Goal: Obtain resource: Download file/media

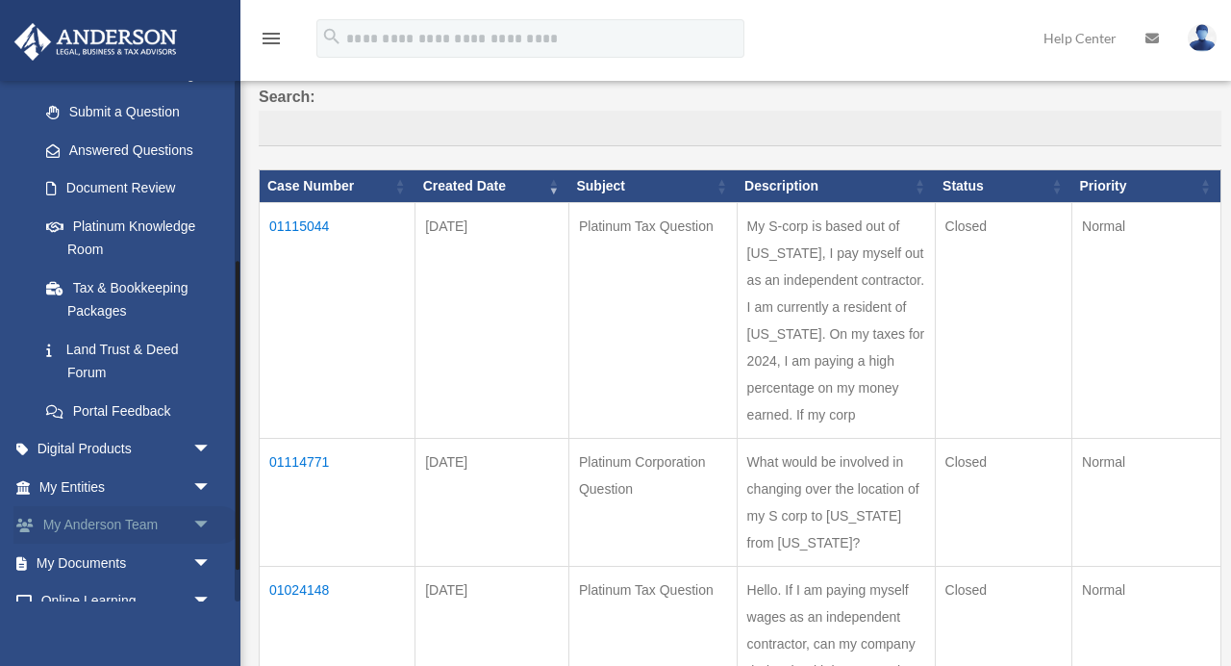
scroll to position [358, 0]
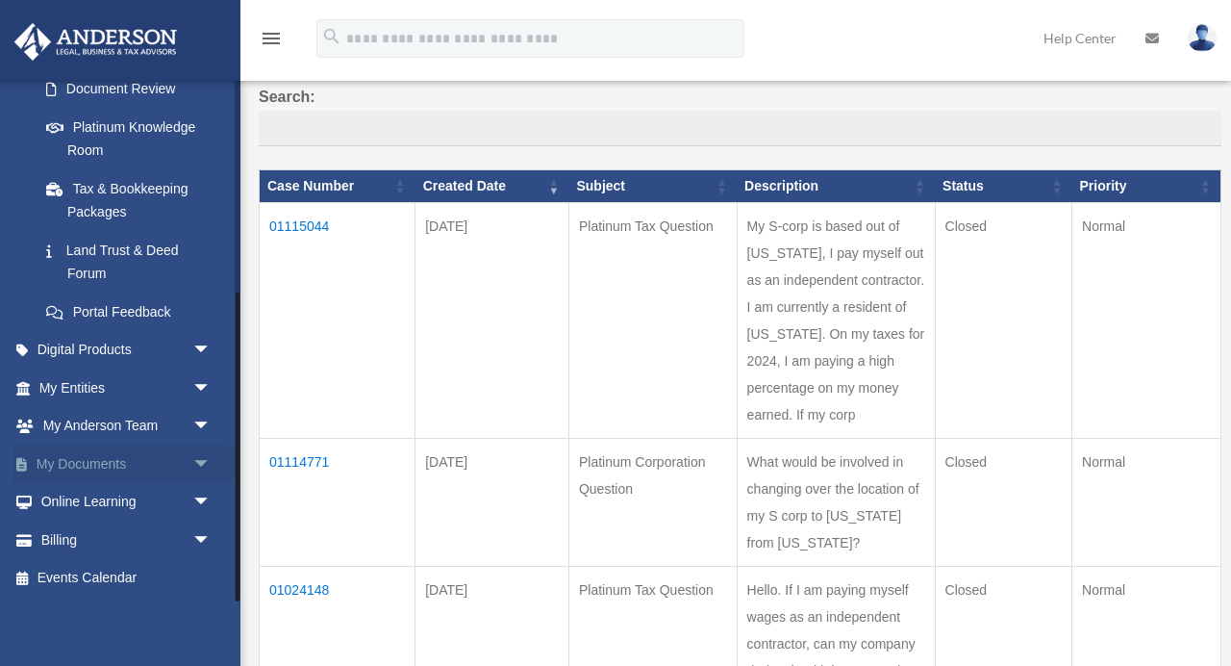
click at [211, 462] on span "arrow_drop_down" at bounding box center [211, 463] width 38 height 39
click at [83, 502] on link "Box" at bounding box center [134, 502] width 214 height 38
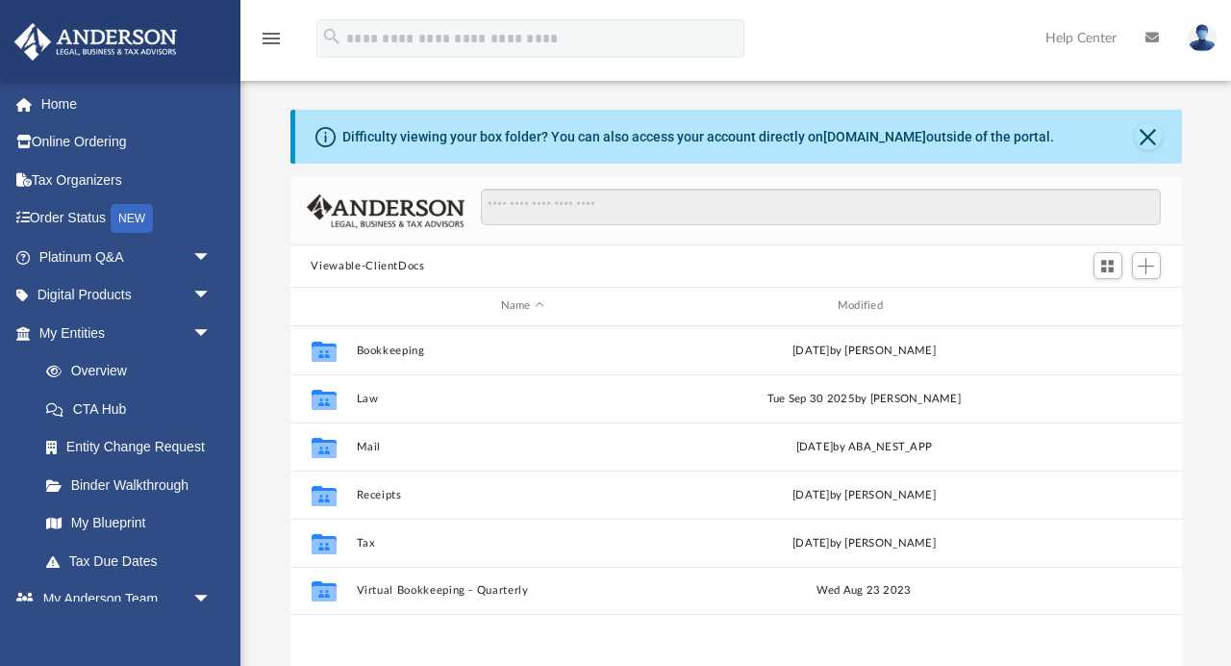
scroll to position [438, 892]
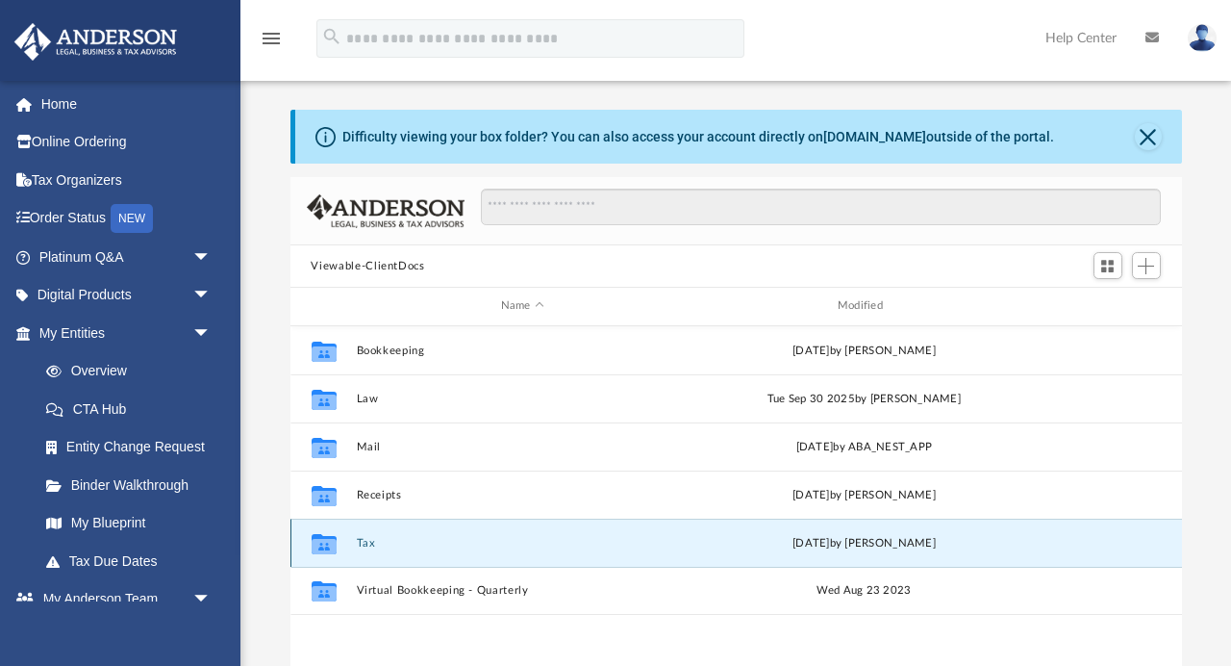
click at [360, 546] on button "Tax" at bounding box center [522, 543] width 333 height 13
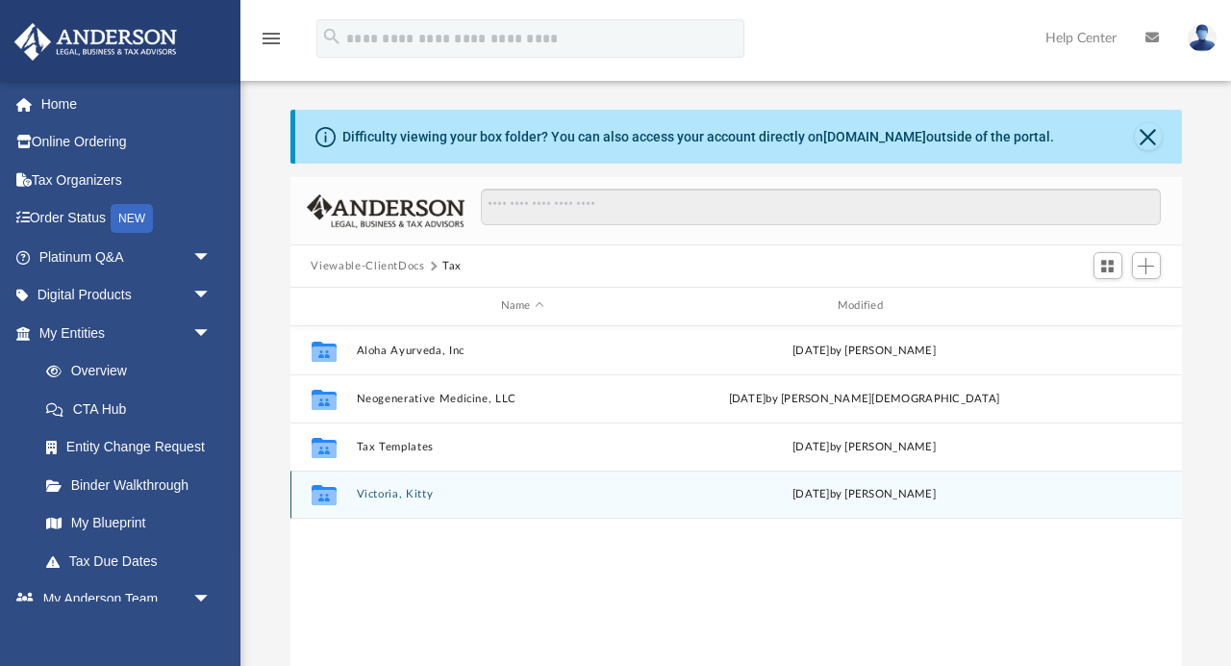
click at [395, 502] on div "Collaborated Folder Victoria, Kitty [DATE] by [PERSON_NAME]" at bounding box center [736, 494] width 892 height 48
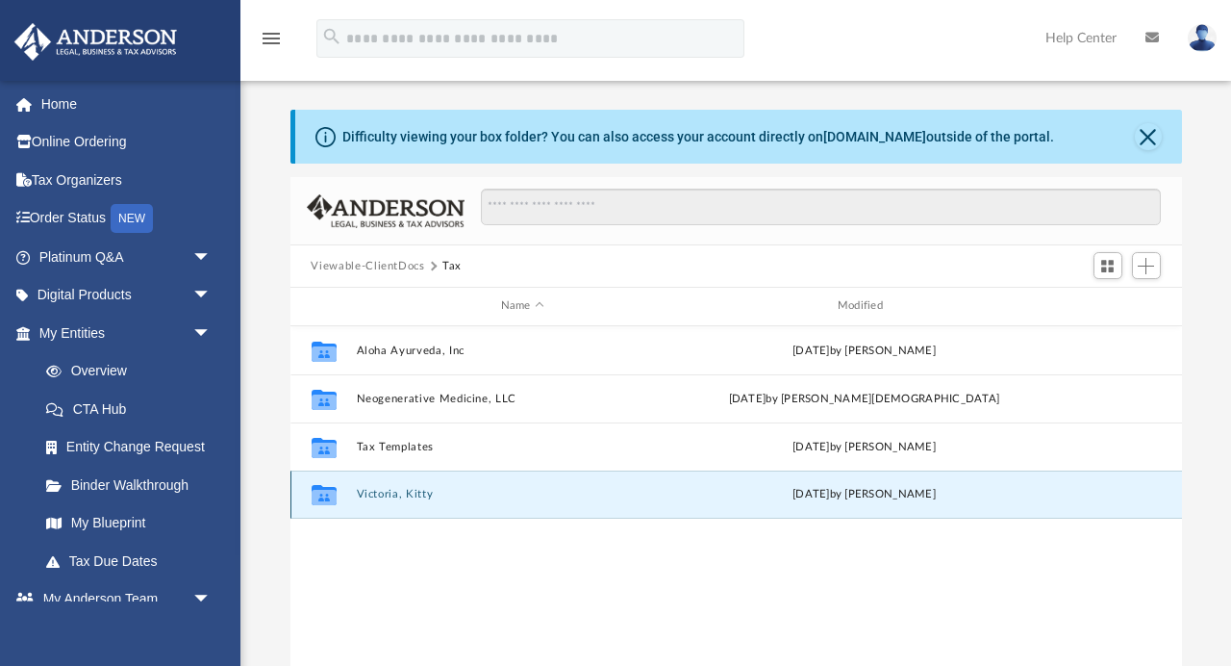
click at [400, 489] on button "Victoria, Kitty" at bounding box center [522, 494] width 333 height 13
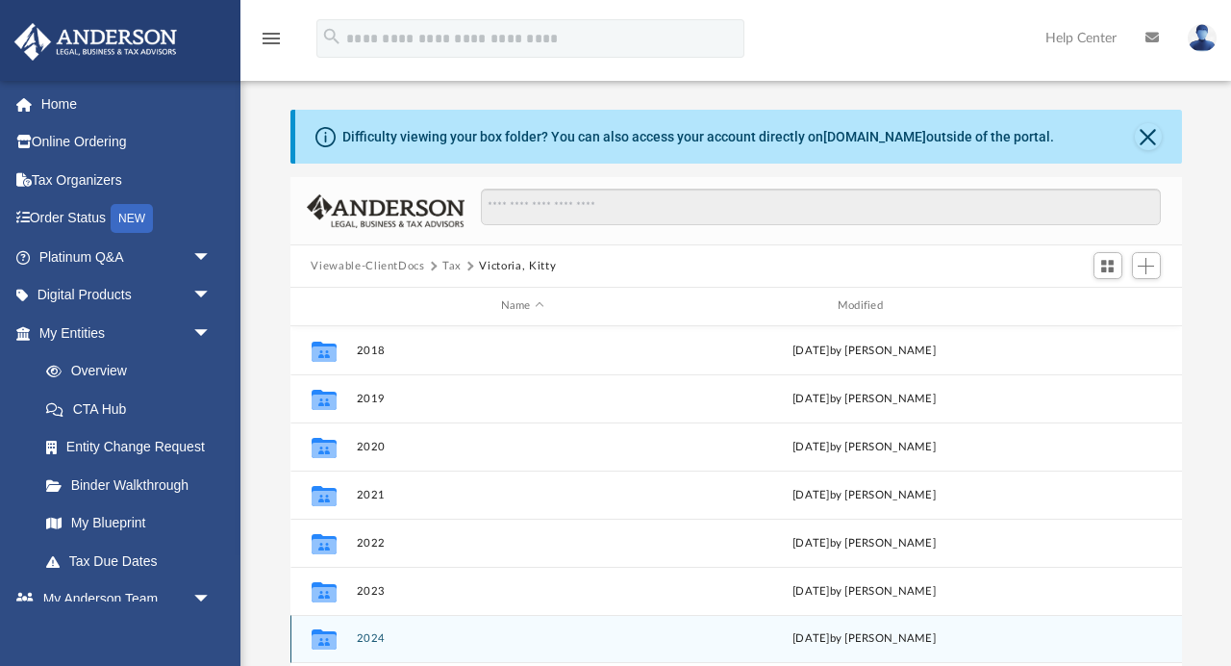
click at [367, 639] on button "2024" at bounding box center [522, 638] width 333 height 13
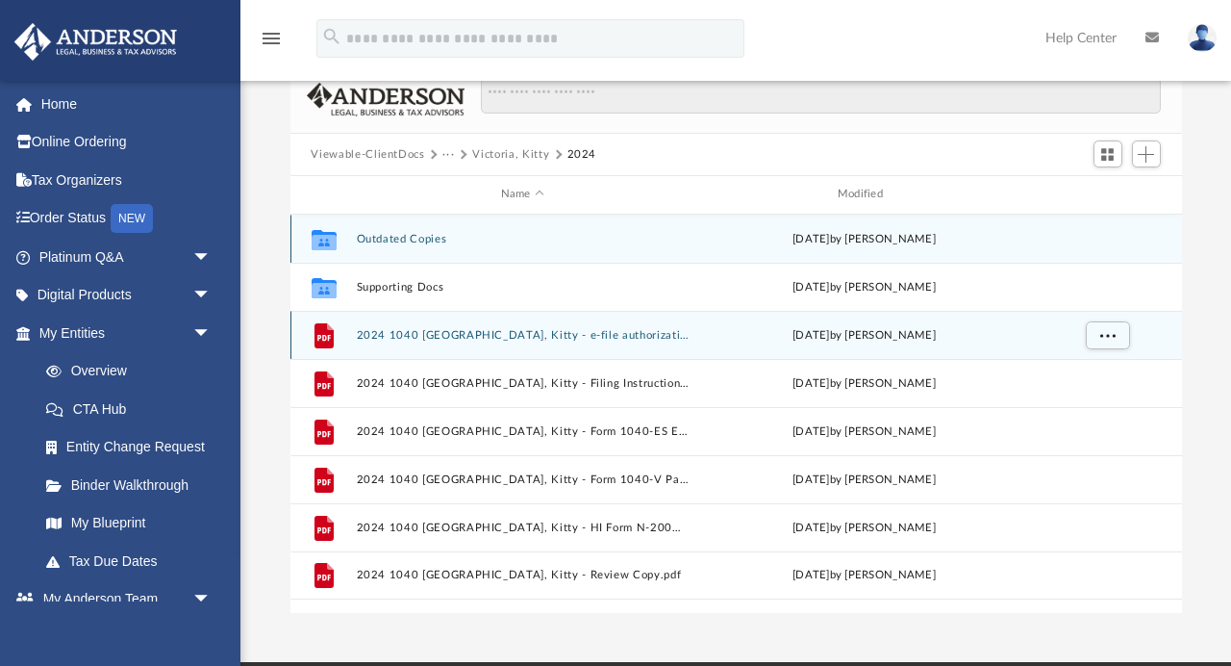
scroll to position [119, 0]
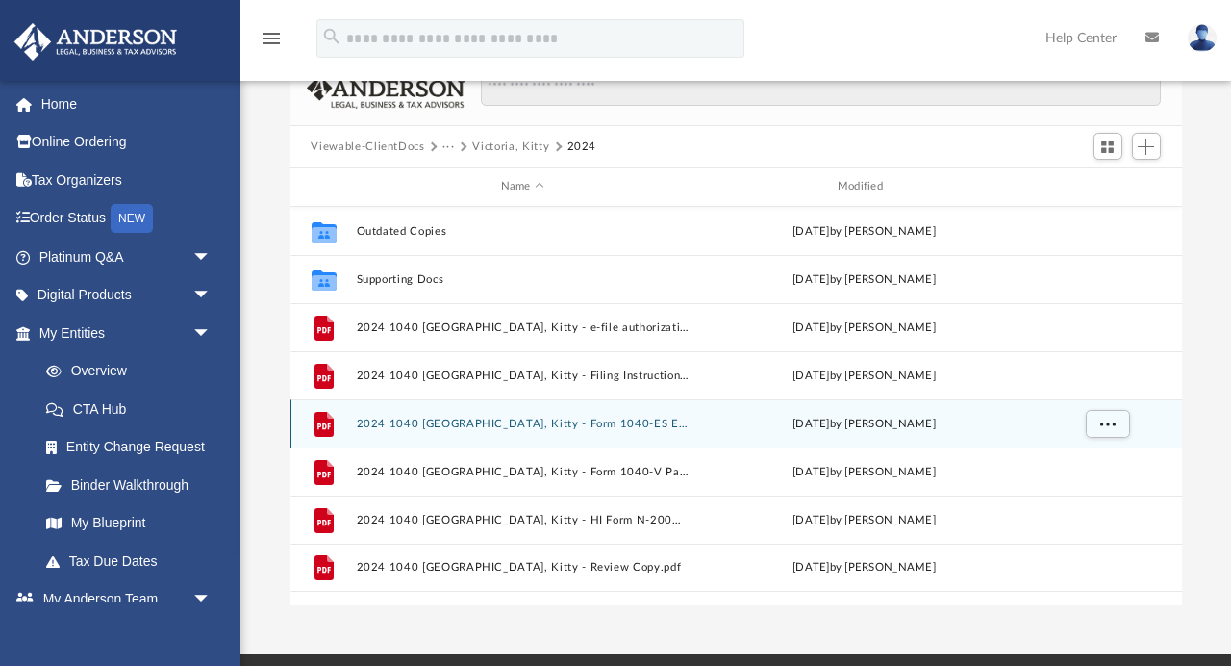
click at [602, 425] on button "2024 1040 [GEOGRAPHIC_DATA], Kitty - Form 1040-ES Estimated Tax Payment.pdf" at bounding box center [522, 423] width 333 height 13
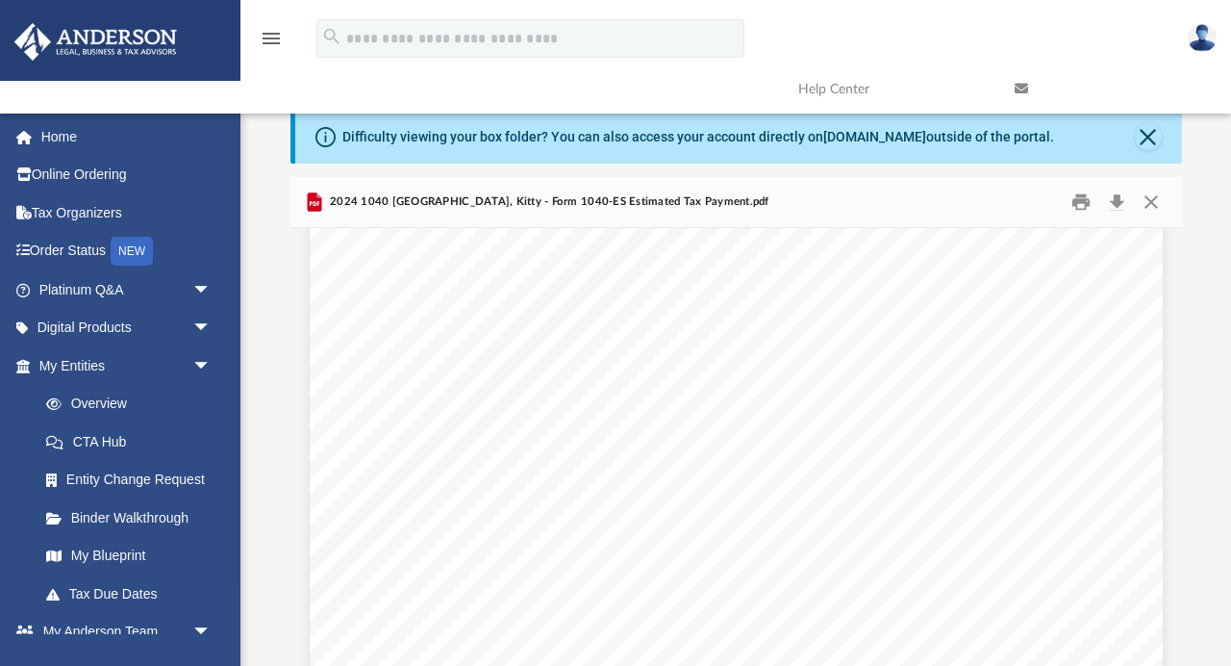
scroll to position [3472, 0]
click at [1150, 200] on button "Close" at bounding box center [1151, 203] width 35 height 30
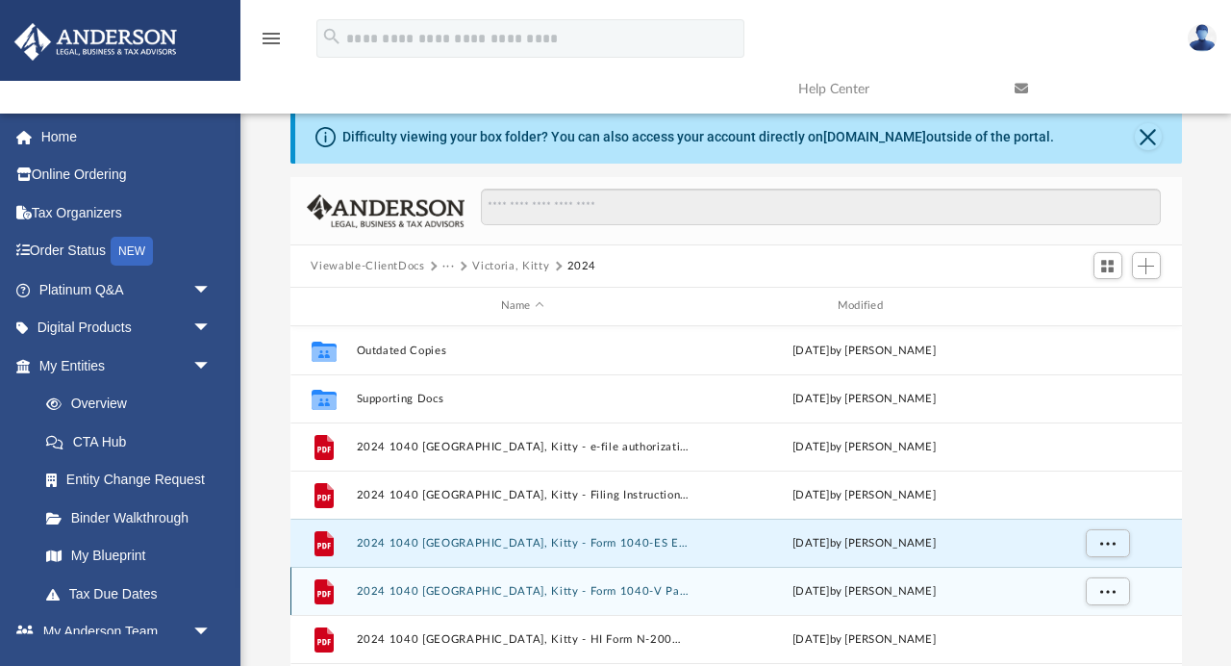
click at [624, 594] on button "2024 1040 [GEOGRAPHIC_DATA], Kitty - Form 1040-V Payment Voucher.pdf" at bounding box center [522, 591] width 333 height 13
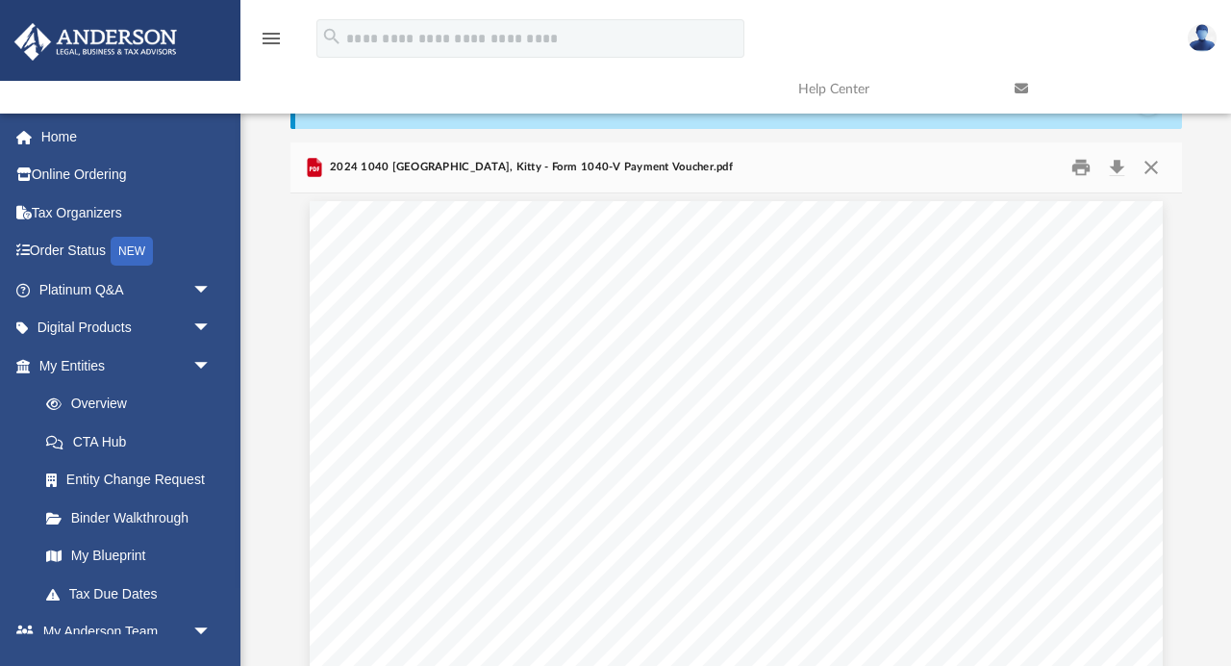
scroll to position [0, 0]
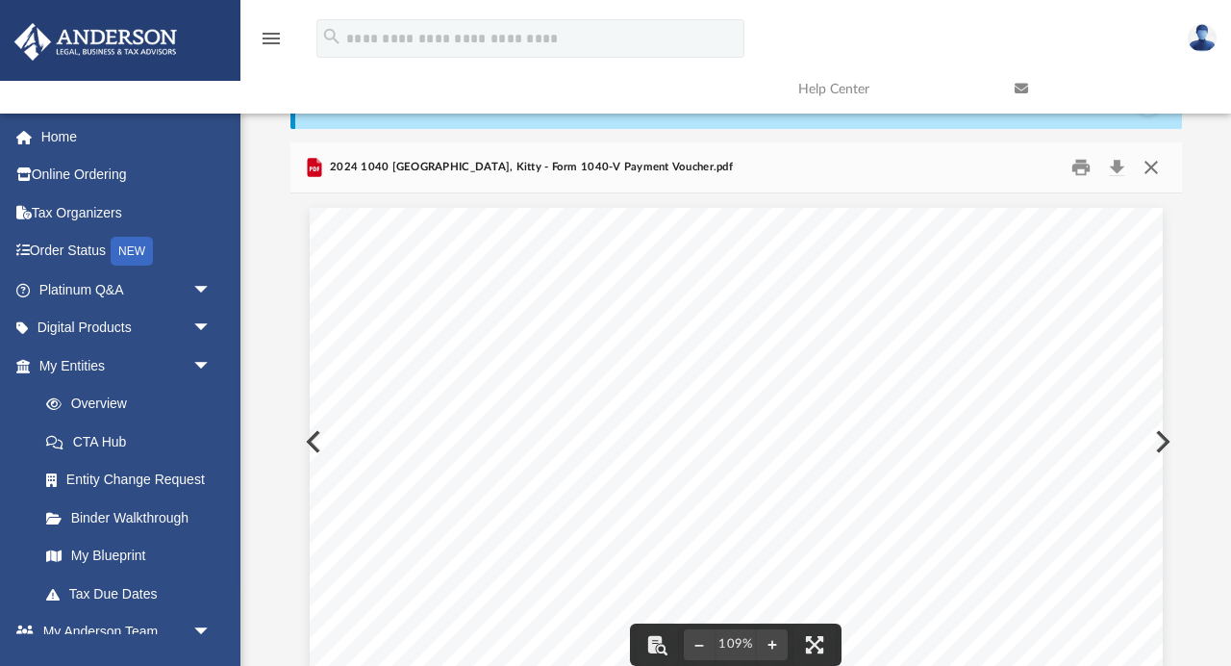
click at [1153, 166] on button "Close" at bounding box center [1151, 168] width 35 height 30
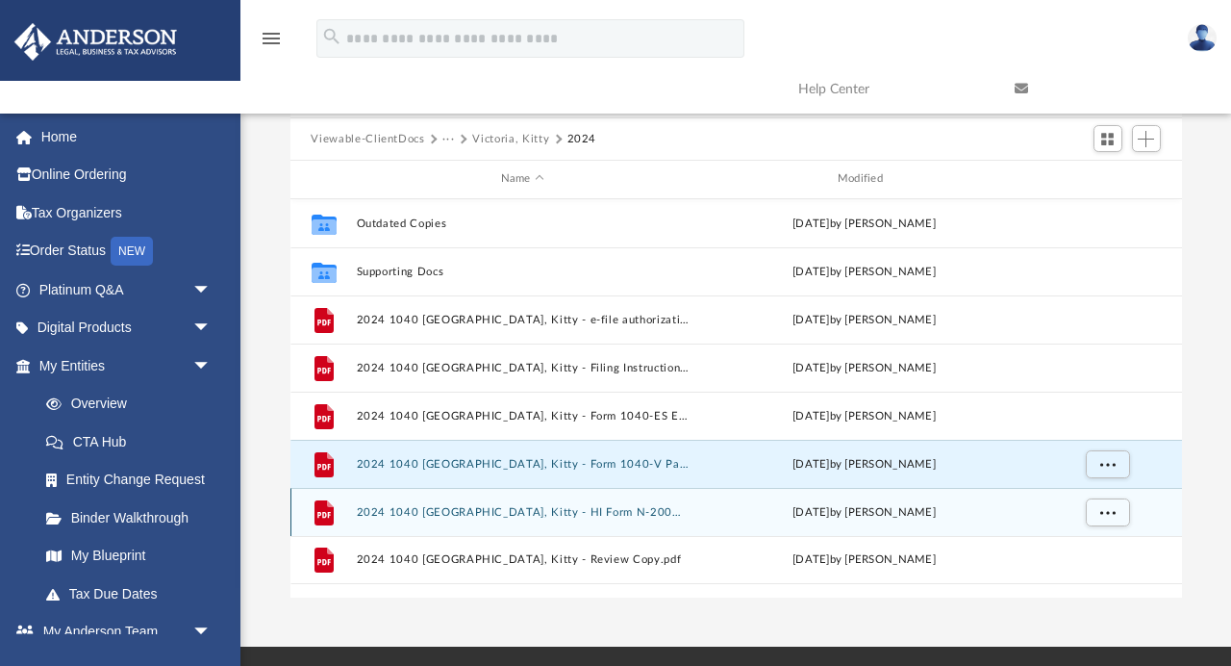
scroll to position [141, 0]
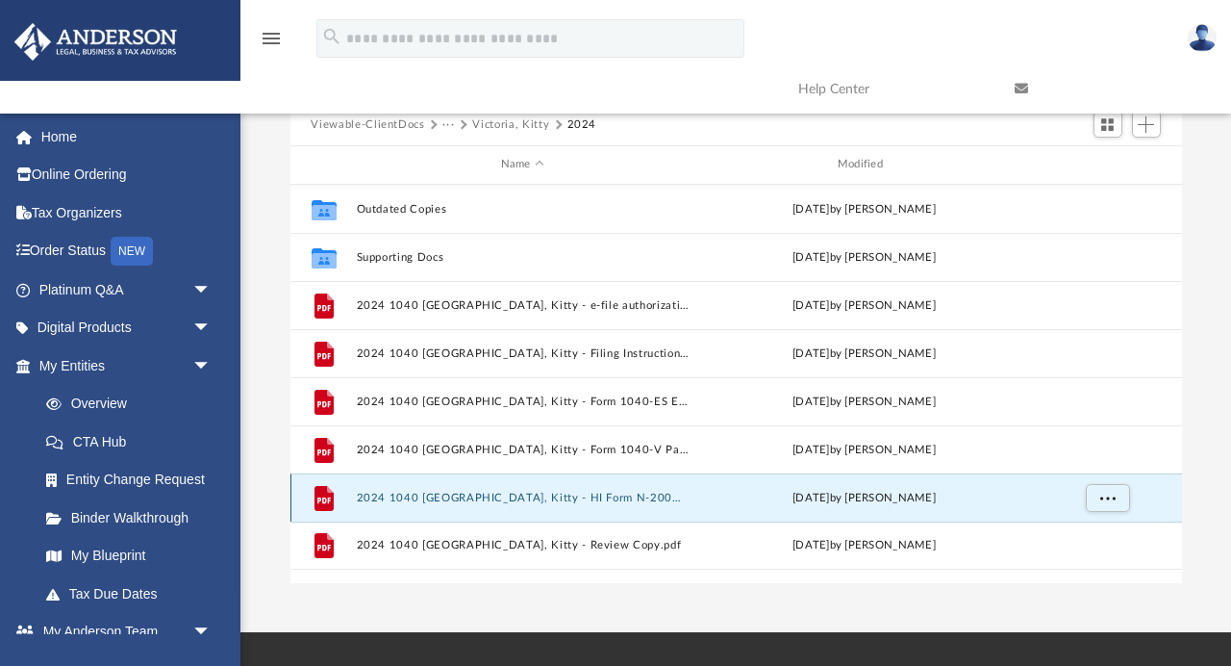
click at [597, 493] on button "2024 1040 [GEOGRAPHIC_DATA], Kitty - HI Form N-200V Payment Voucher.pdf" at bounding box center [522, 497] width 333 height 13
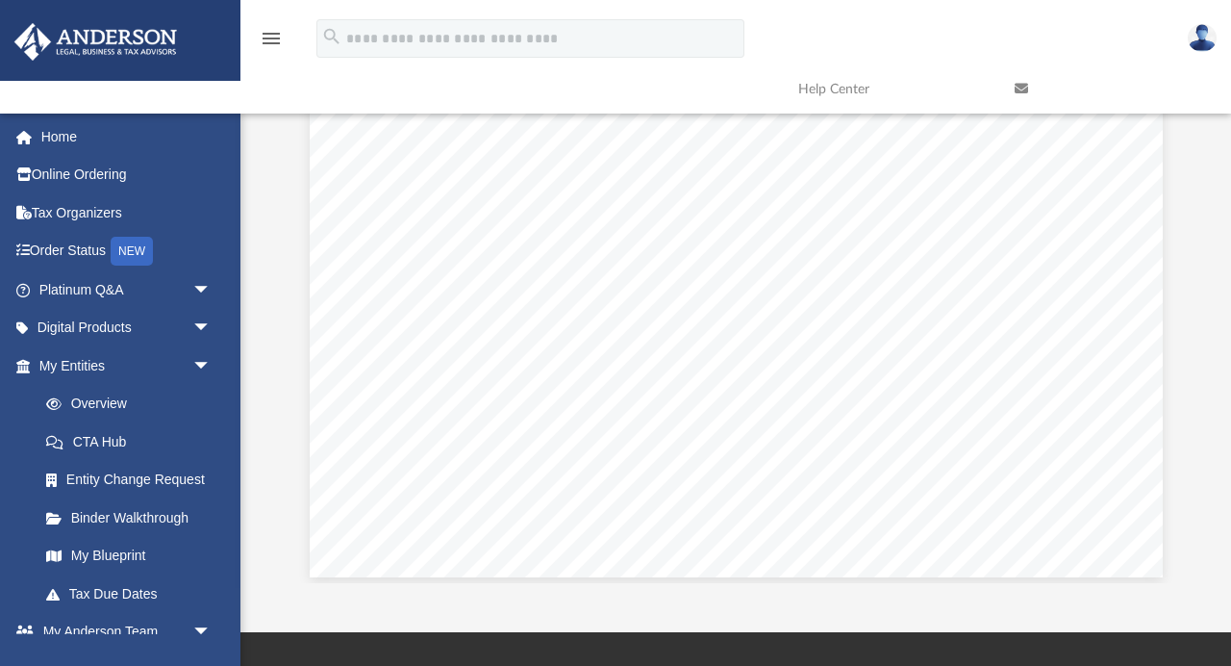
scroll to position [0, 0]
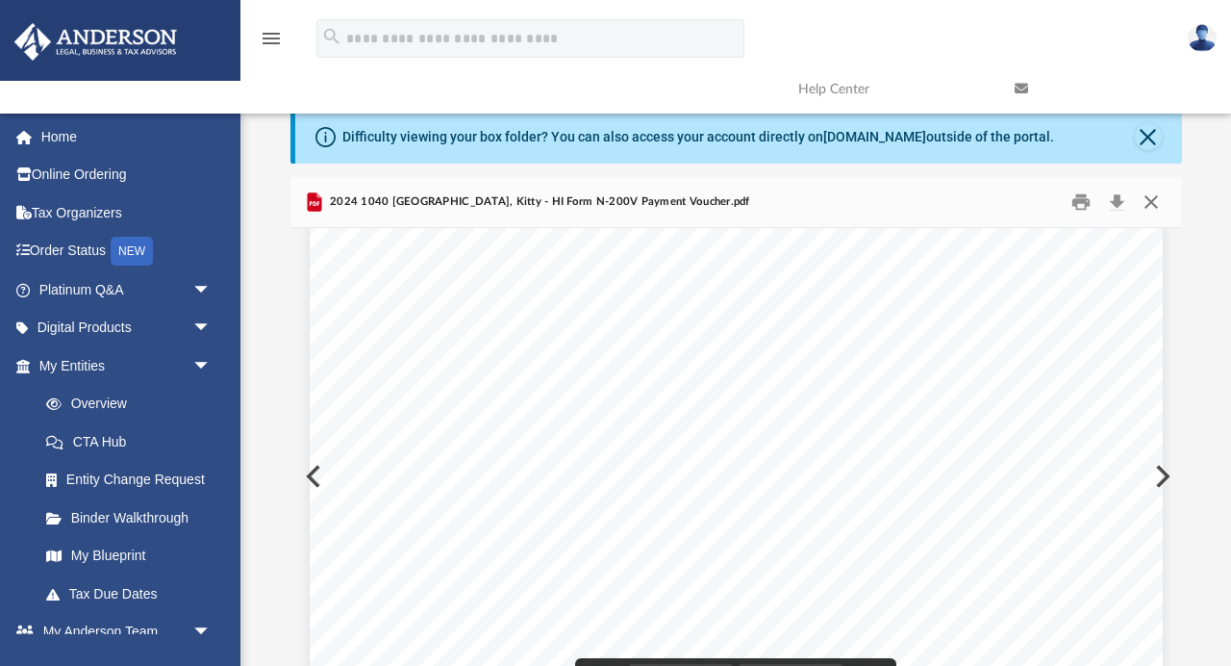
click at [1153, 202] on button "Close" at bounding box center [1151, 203] width 35 height 30
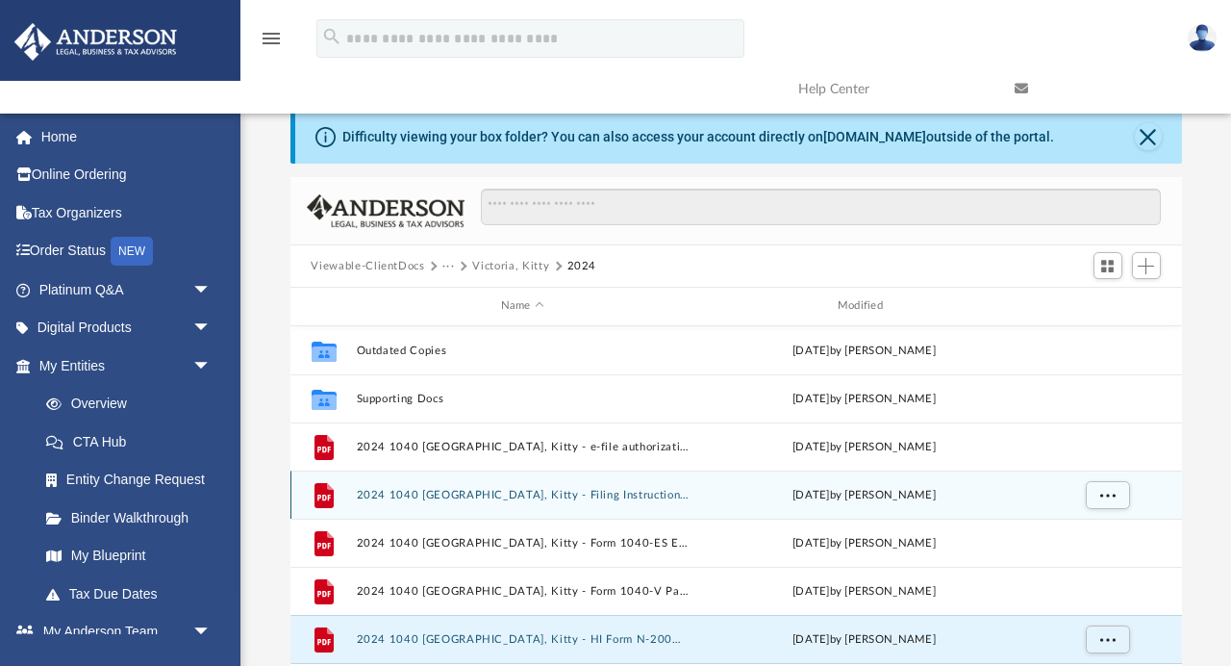
click at [522, 491] on button "2024 1040 [GEOGRAPHIC_DATA], Kitty - Filing Instructions.pdf" at bounding box center [522, 495] width 333 height 13
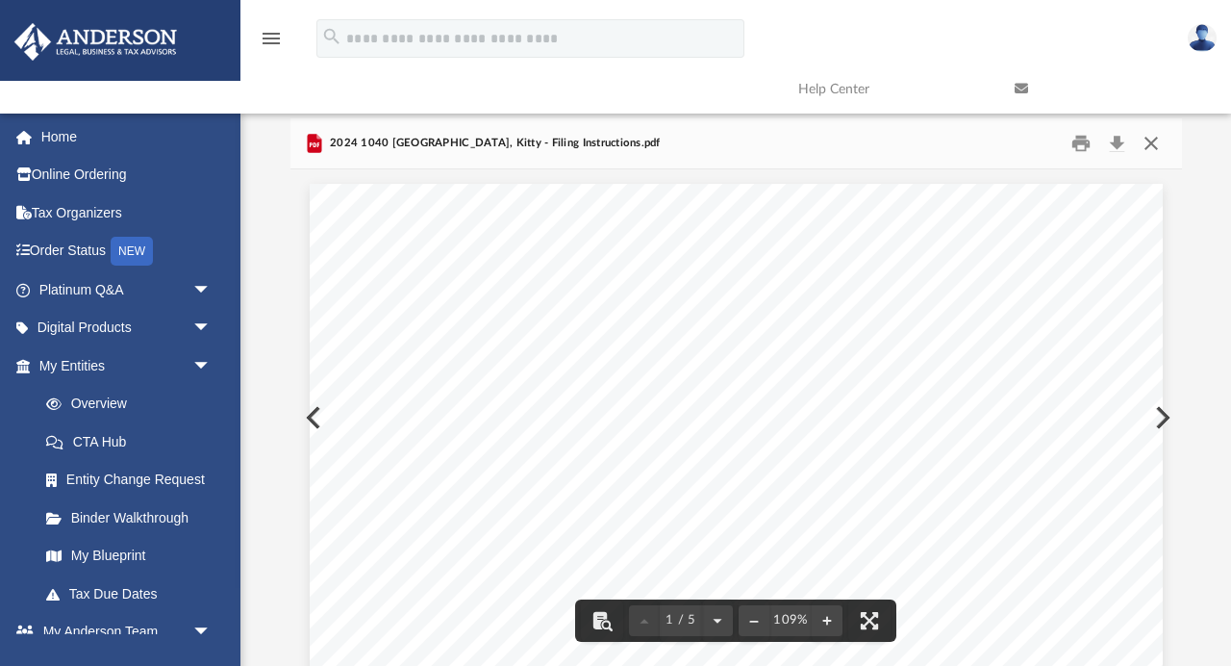
click at [1152, 144] on button "Close" at bounding box center [1151, 144] width 35 height 30
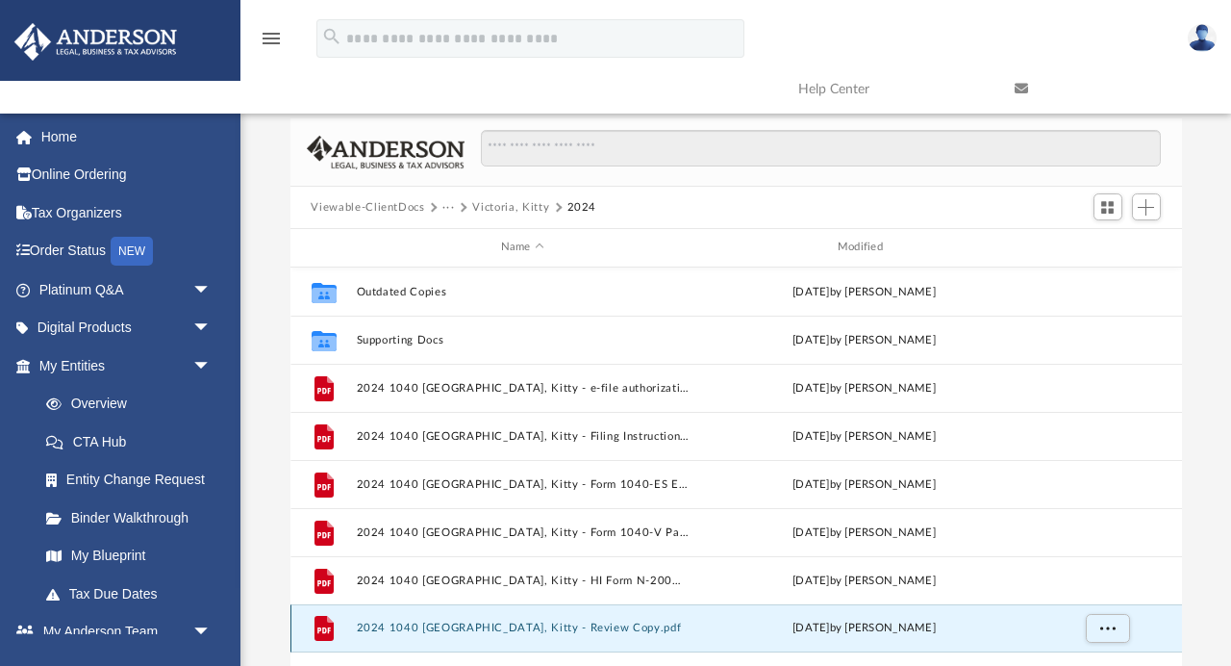
click at [512, 621] on button "2024 1040 [GEOGRAPHIC_DATA], Kitty - Review Copy.pdf" at bounding box center [522, 627] width 333 height 13
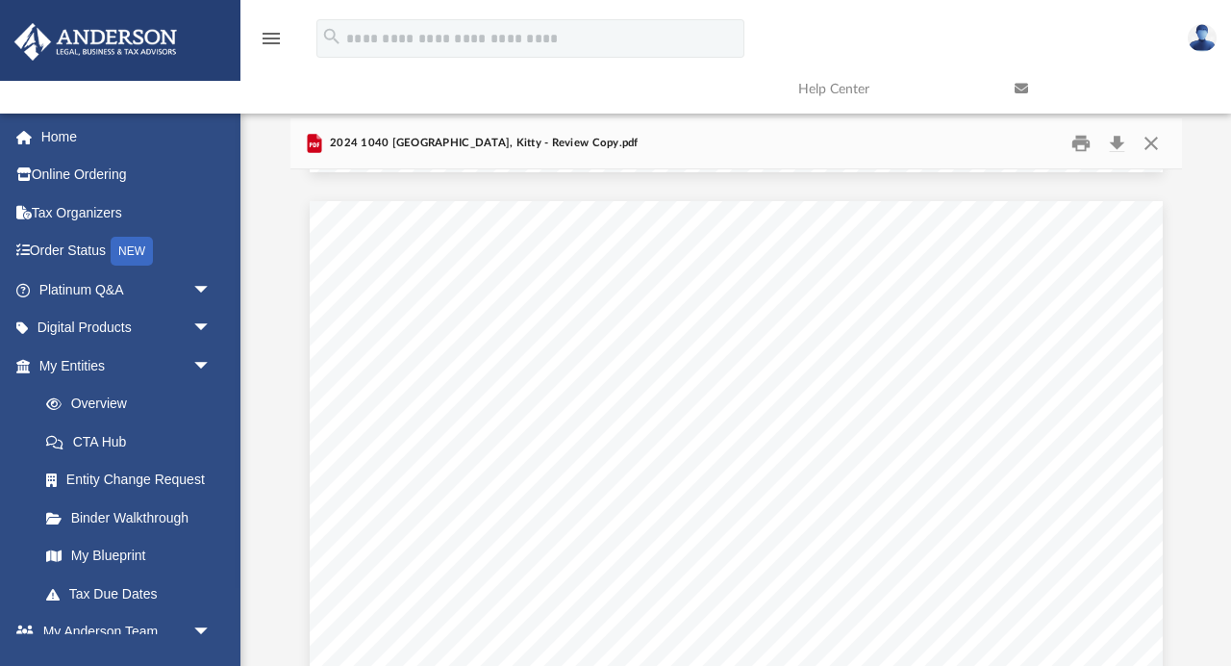
scroll to position [8035, 0]
